Goal: Information Seeking & Learning: Find specific fact

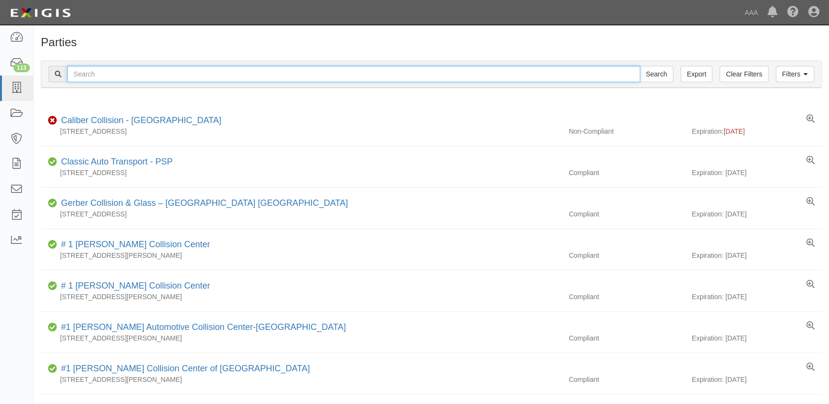
click at [175, 80] on input "text" at bounding box center [353, 74] width 573 height 16
click at [640, 66] on input "Search" at bounding box center [657, 74] width 34 height 16
type input "don brow"
click at [640, 66] on input "Search" at bounding box center [657, 74] width 34 height 16
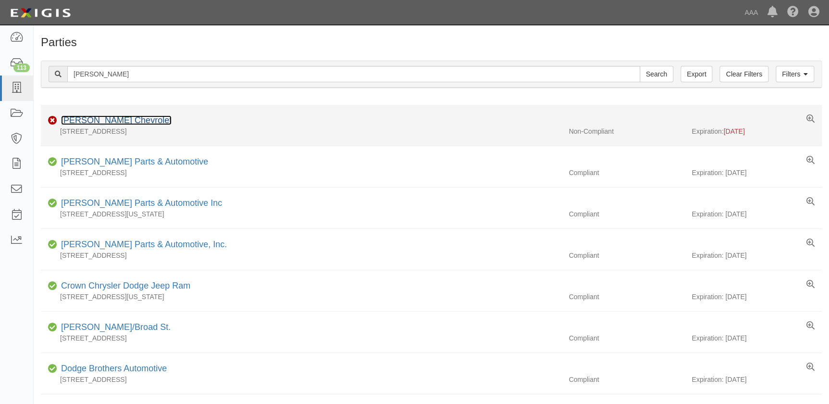
click at [110, 120] on link "[PERSON_NAME] Chevrolet" at bounding box center [116, 120] width 111 height 10
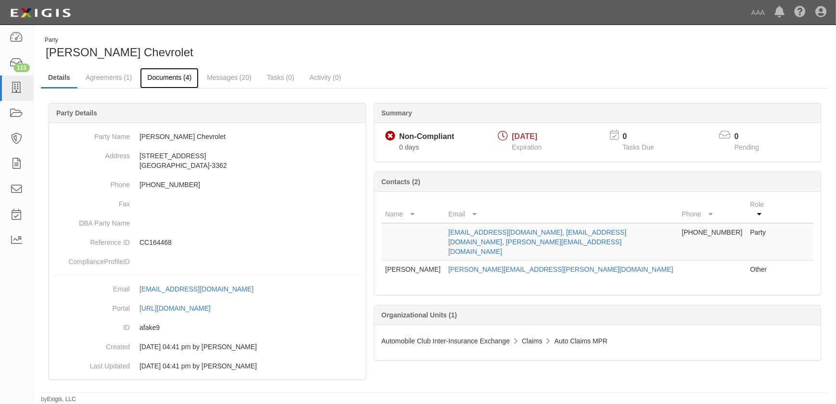
click at [165, 71] on link "Documents (4)" at bounding box center [169, 78] width 59 height 21
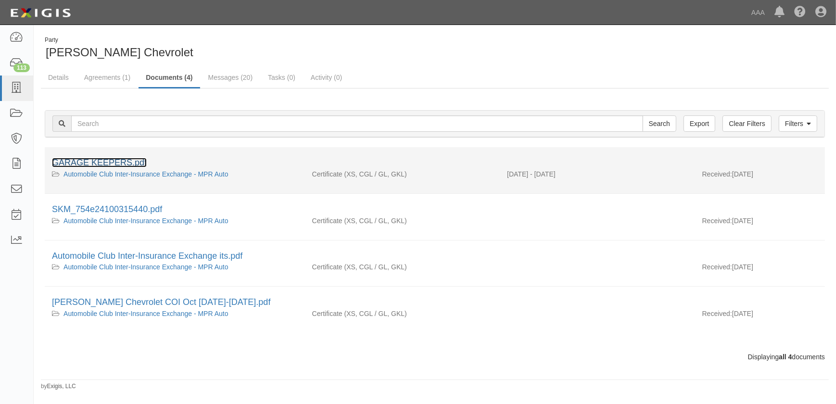
click at [121, 163] on link "GARAGE KEEPERS.pdf" at bounding box center [99, 163] width 95 height 10
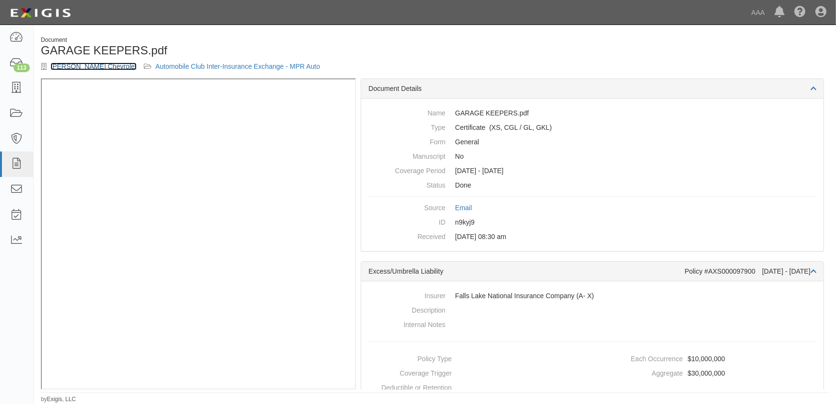
click at [70, 67] on link "[PERSON_NAME] Chevrolet" at bounding box center [93, 66] width 86 height 8
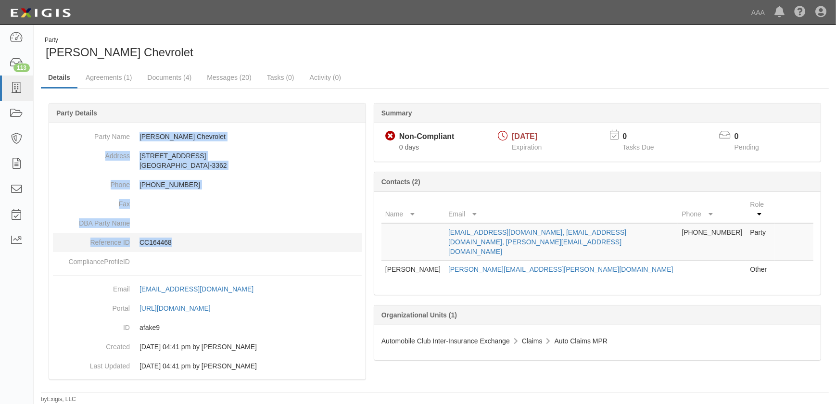
drag, startPoint x: 153, startPoint y: 142, endPoint x: 222, endPoint y: 238, distance: 118.6
click at [222, 238] on dl "Party Name [PERSON_NAME] Chevrolet Address [STREET_ADDRESS][PHONE_NUMBER] Phone…" at bounding box center [207, 199] width 309 height 144
copy dl "[PERSON_NAME] Chevrolet Address [STREET_ADDRESS][PHONE_NUMBER] Phone [PHONE_NUM…"
